Goal: Navigation & Orientation: Find specific page/section

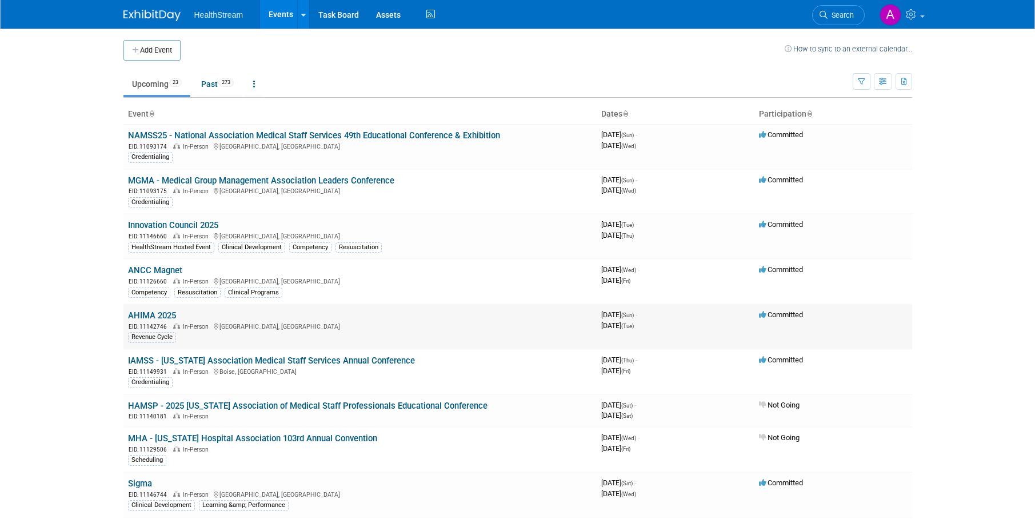
click at [163, 310] on link "AHIMA 2025" at bounding box center [152, 315] width 48 height 10
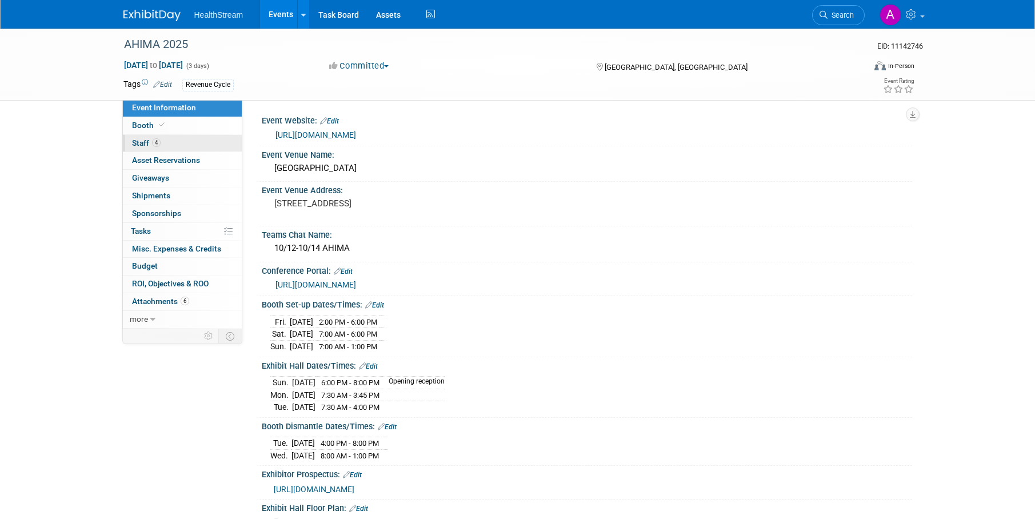
click at [174, 143] on link "4 Staff 4" at bounding box center [182, 143] width 119 height 17
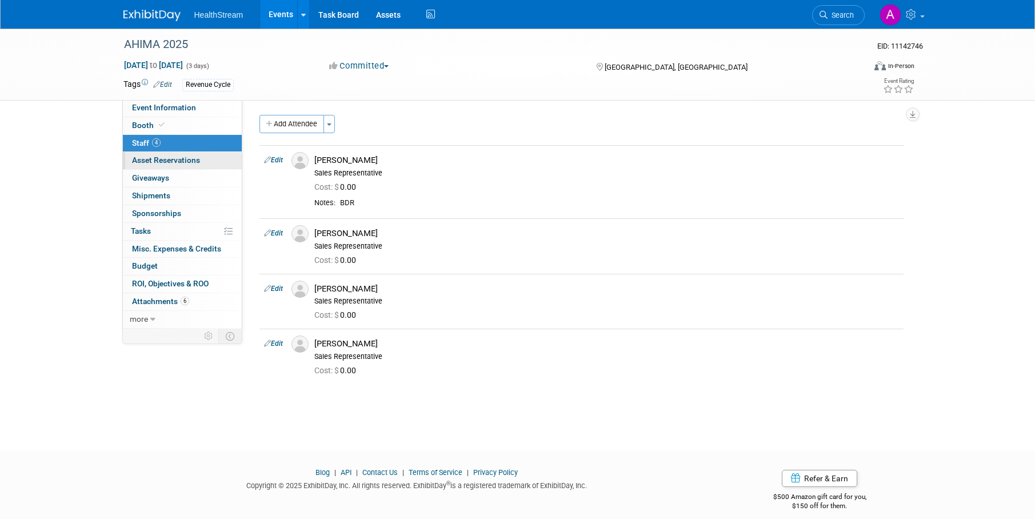
click at [175, 153] on link "0 Asset Reservations 0" at bounding box center [182, 160] width 119 height 17
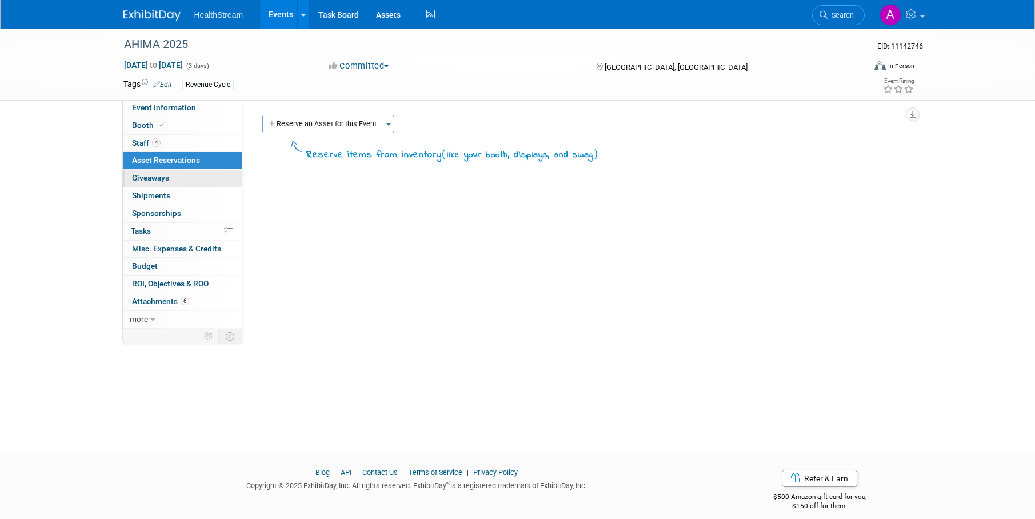
click at [177, 173] on link "0 Giveaways 0" at bounding box center [182, 178] width 119 height 17
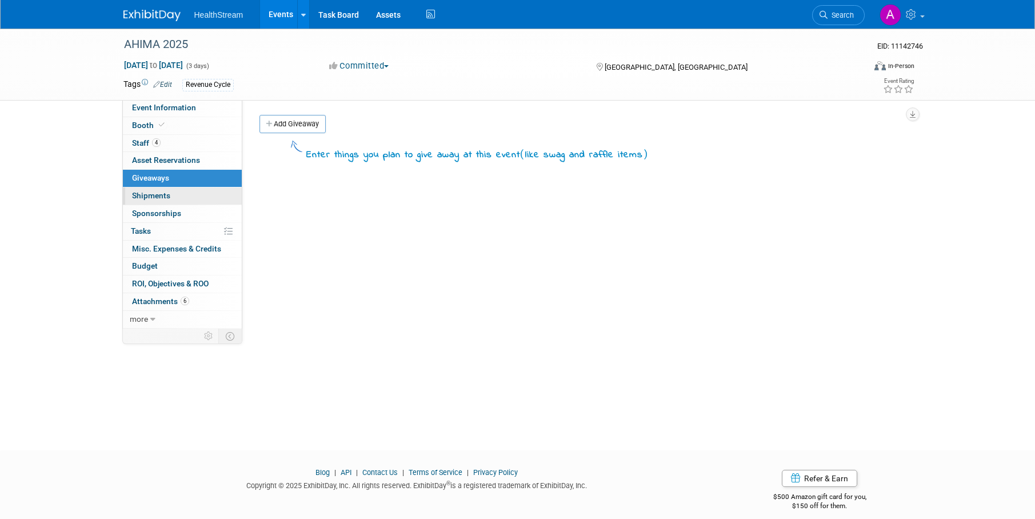
click at [177, 193] on link "0 Shipments 0" at bounding box center [182, 195] width 119 height 17
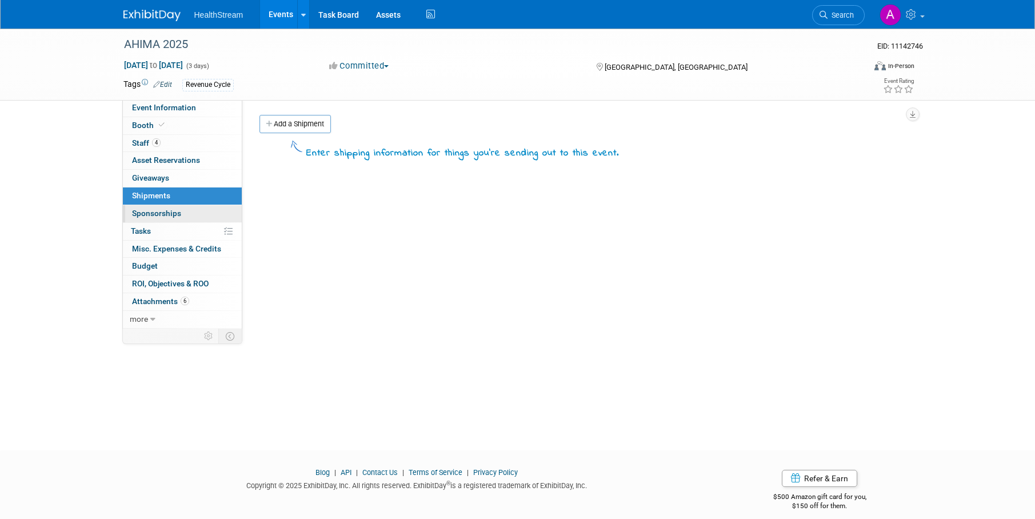
click at [178, 209] on span "Sponsorships 0" at bounding box center [156, 213] width 49 height 9
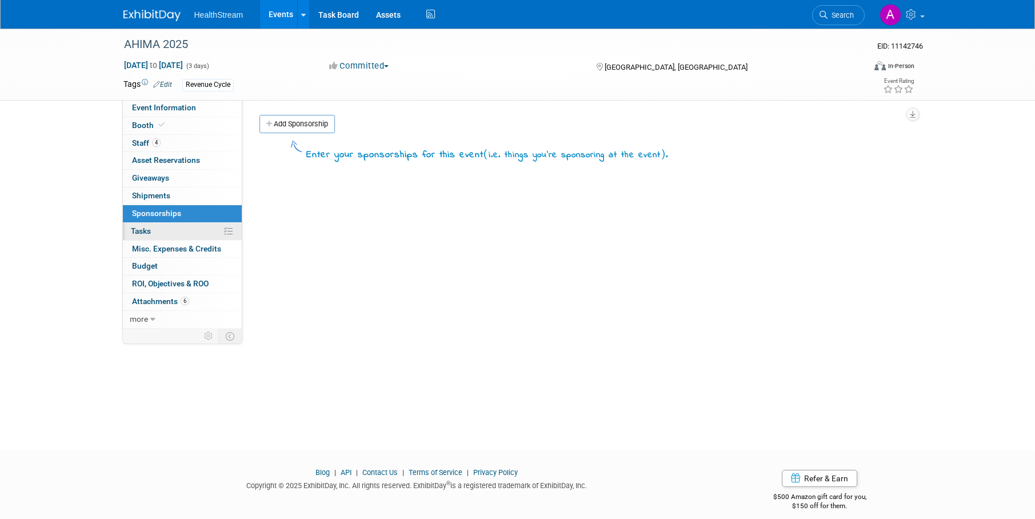
click at [181, 229] on link "0% Tasks 0%" at bounding box center [182, 231] width 119 height 17
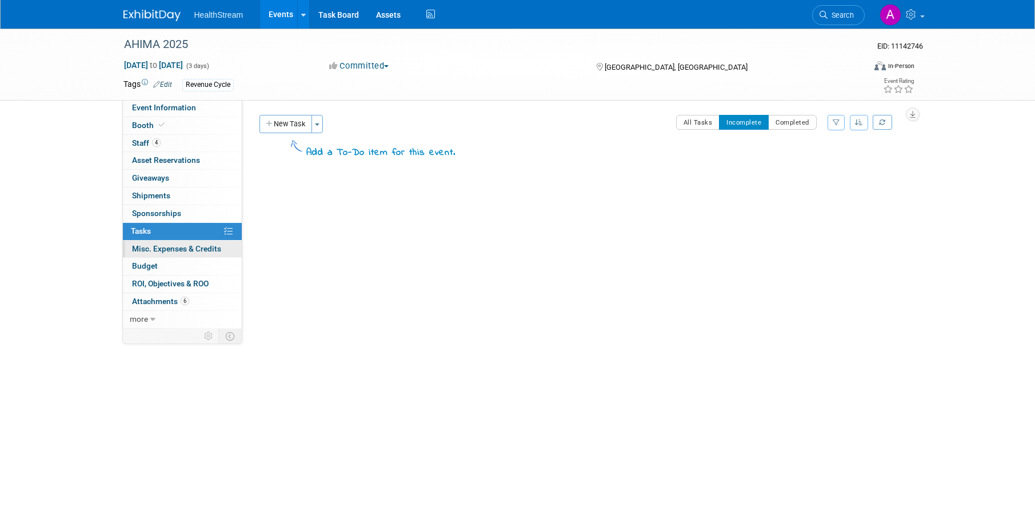
click at [183, 244] on span "Misc. Expenses & Credits 0" at bounding box center [176, 248] width 89 height 9
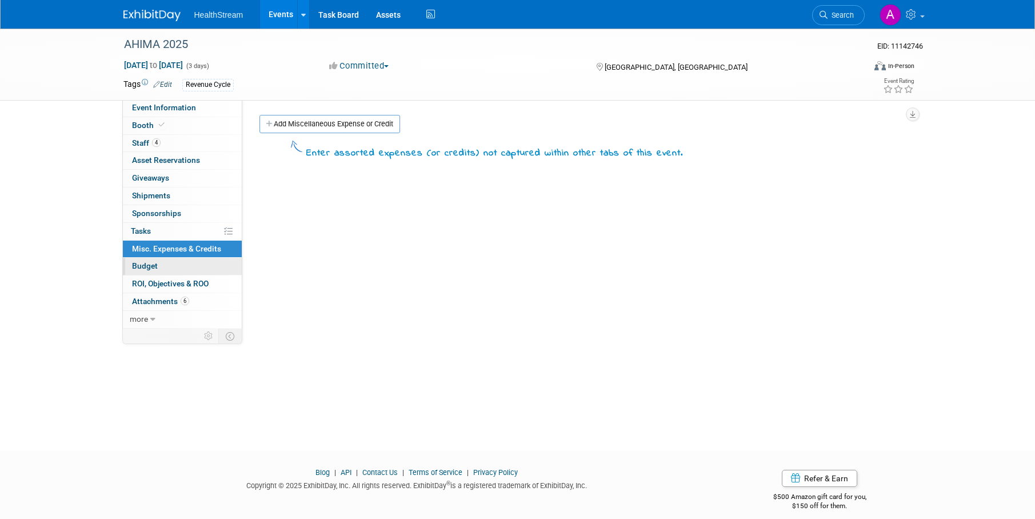
click at [181, 261] on link "Budget" at bounding box center [182, 266] width 119 height 17
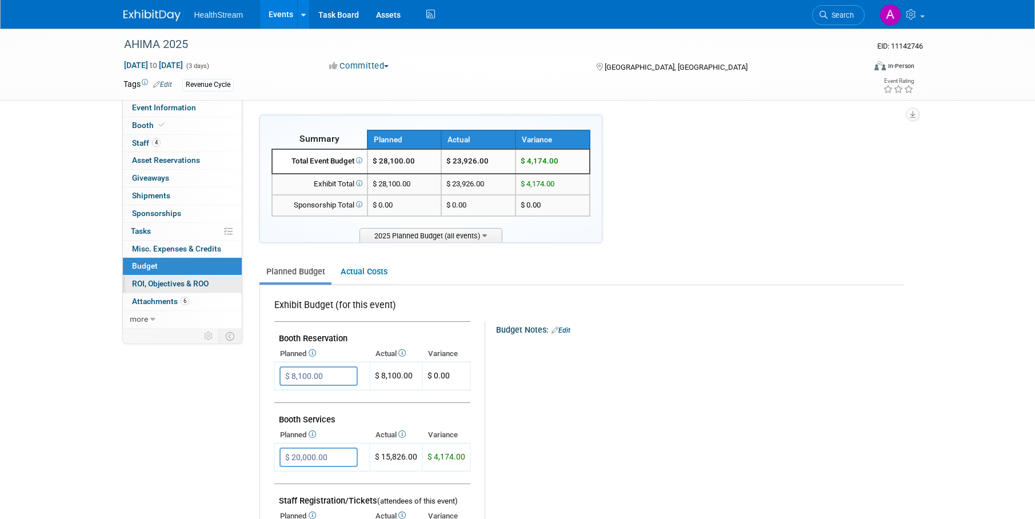
click at [181, 276] on link "0 ROI, Objectives & ROO 0" at bounding box center [182, 284] width 119 height 17
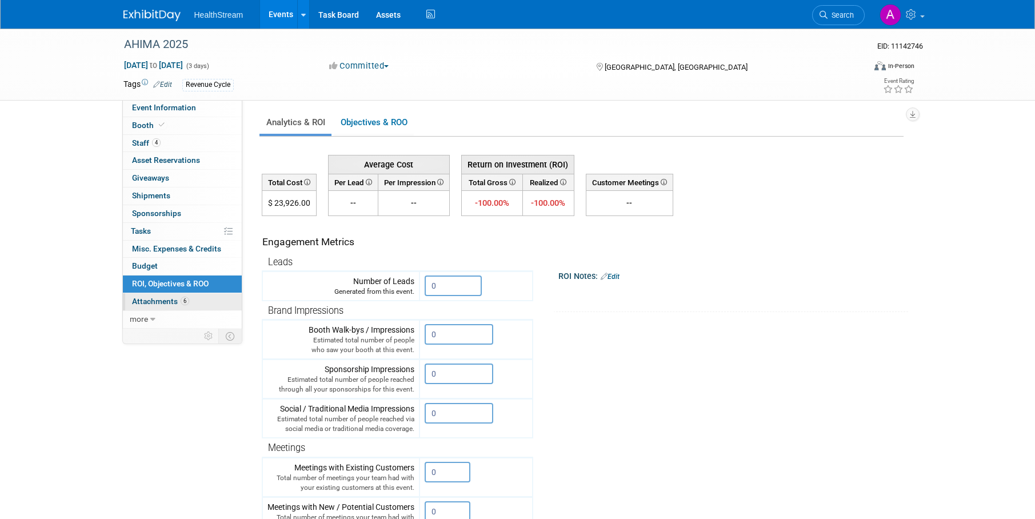
click at [174, 293] on link "6 Attachments 6" at bounding box center [182, 301] width 119 height 17
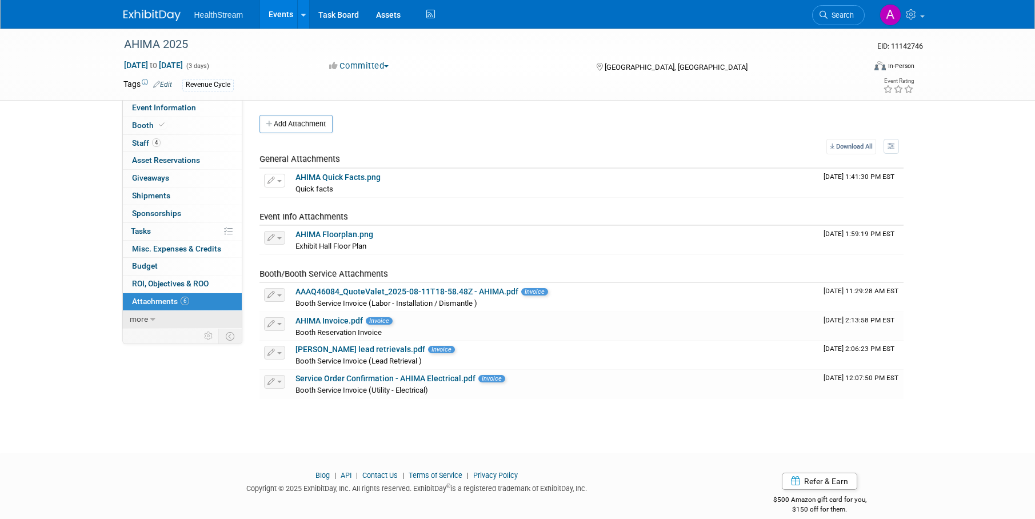
click at [133, 314] on span "more" at bounding box center [139, 318] width 18 height 9
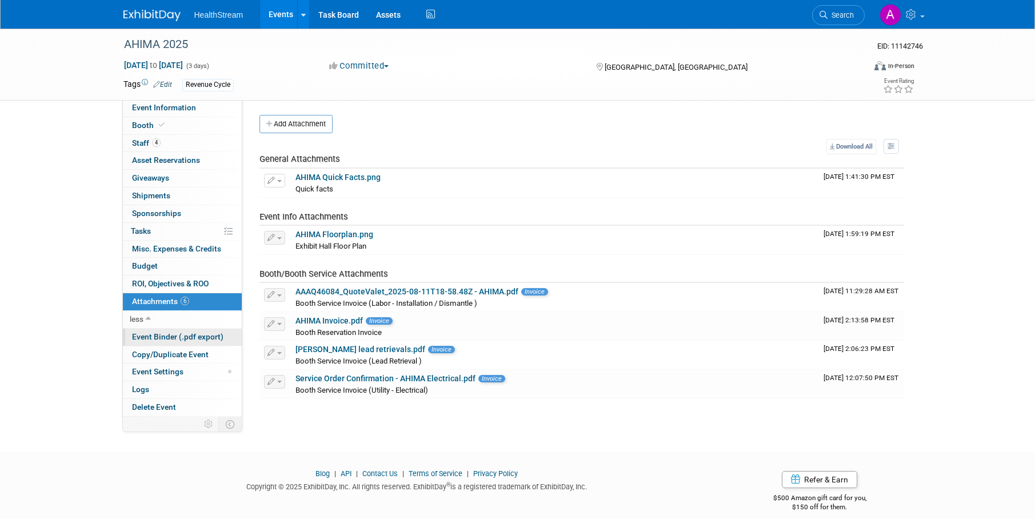
click at [162, 332] on span "Event Binder (.pdf export)" at bounding box center [177, 336] width 91 height 9
